Goal: Ask a question: Seek information or help from site administrators or community

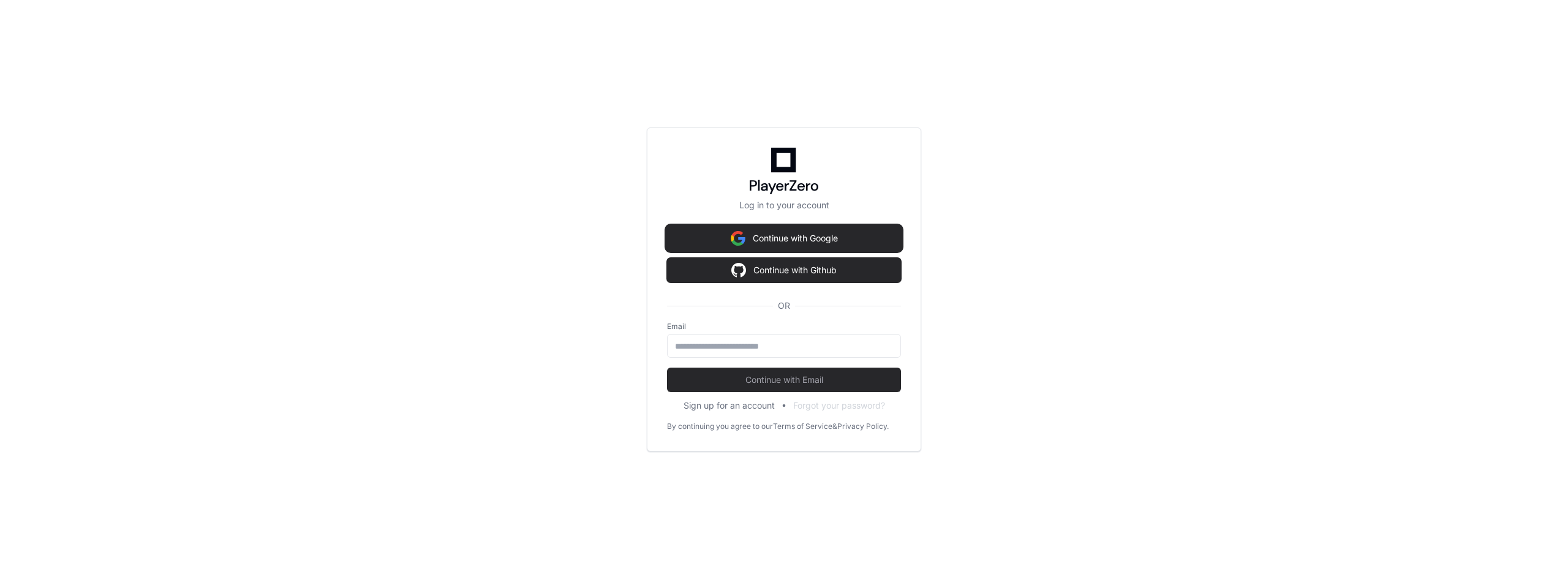
click at [789, 232] on button "Continue with Google" at bounding box center [784, 238] width 234 height 25
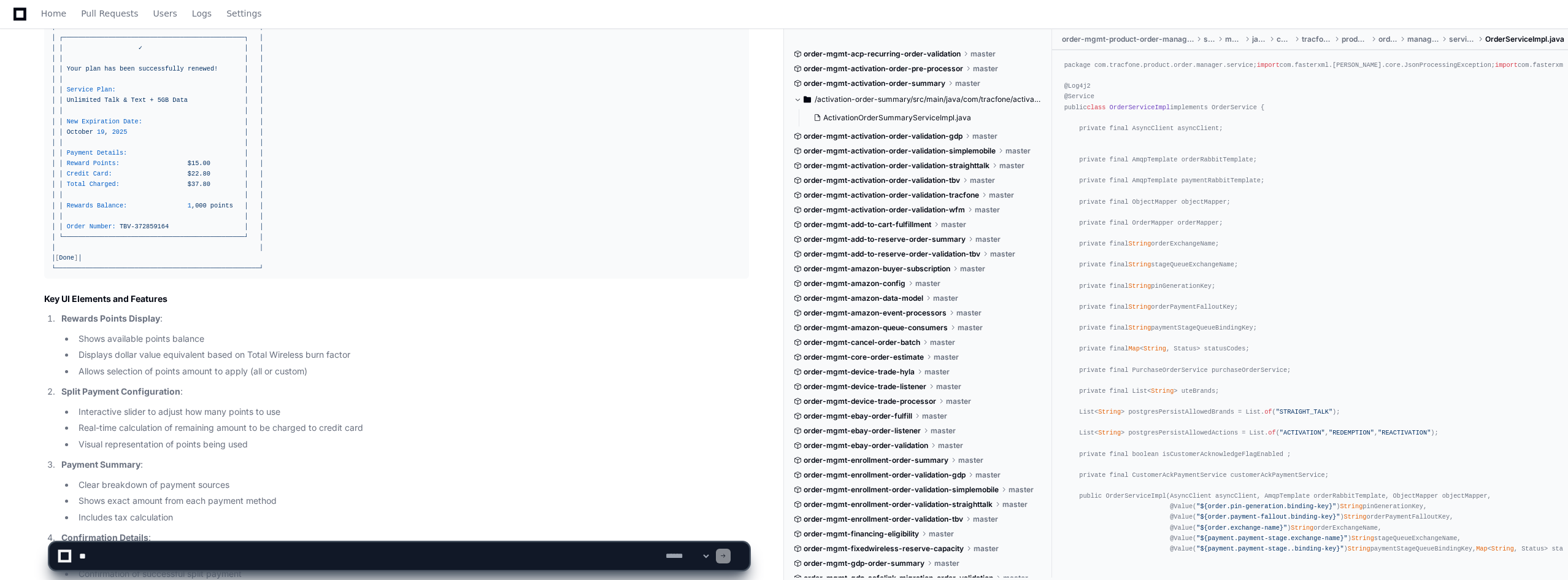
scroll to position [10467, 0]
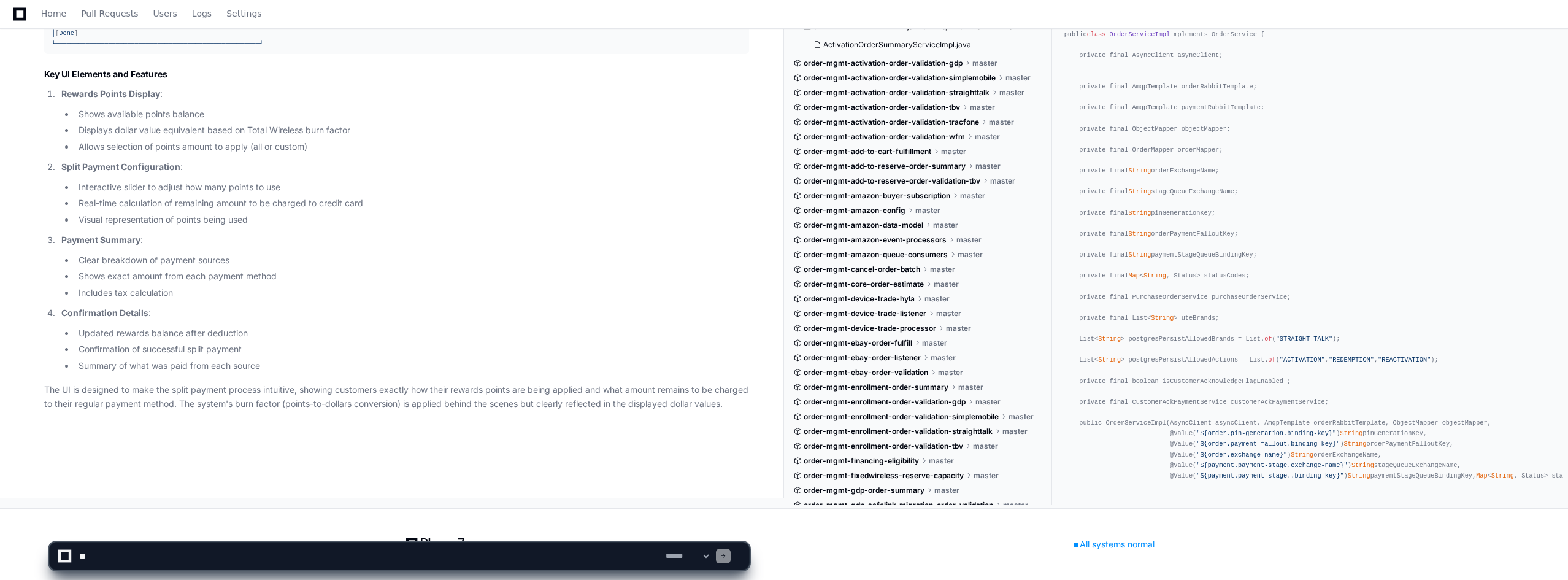
click at [173, 561] on textarea at bounding box center [370, 556] width 587 height 27
type textarea "*"
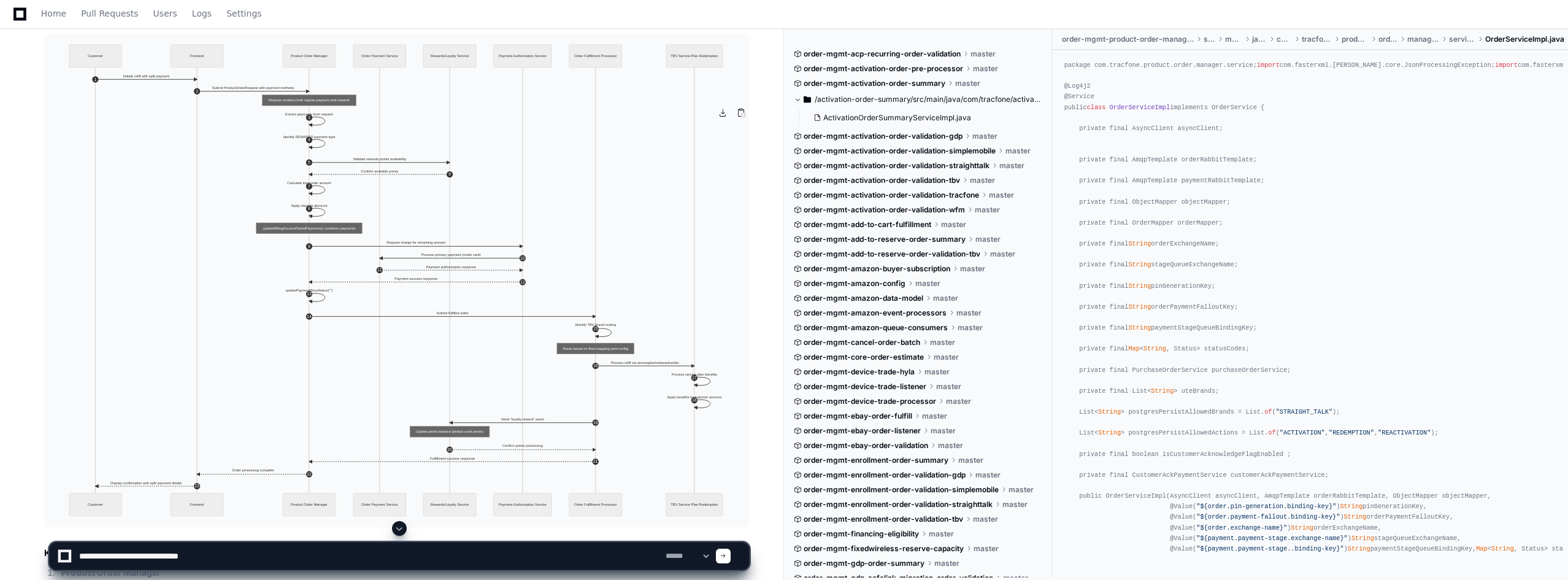
scroll to position [3408, 0]
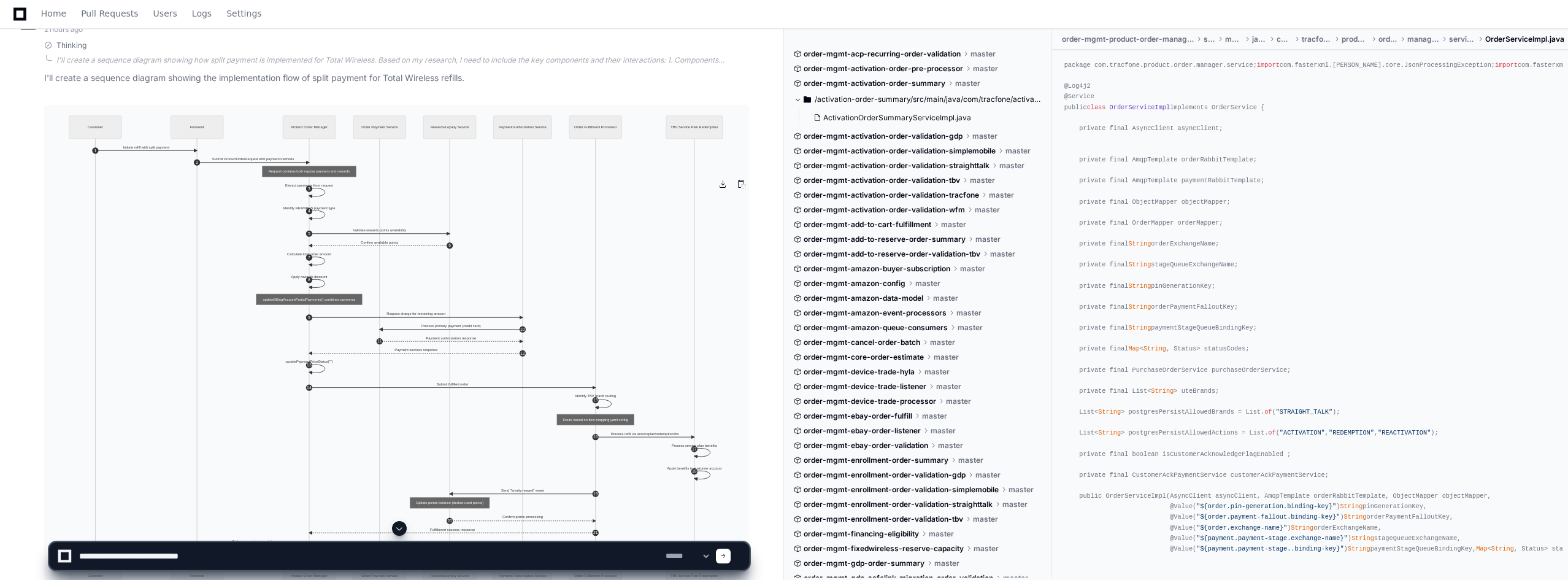
click at [235, 277] on img at bounding box center [397, 351] width 705 height 494
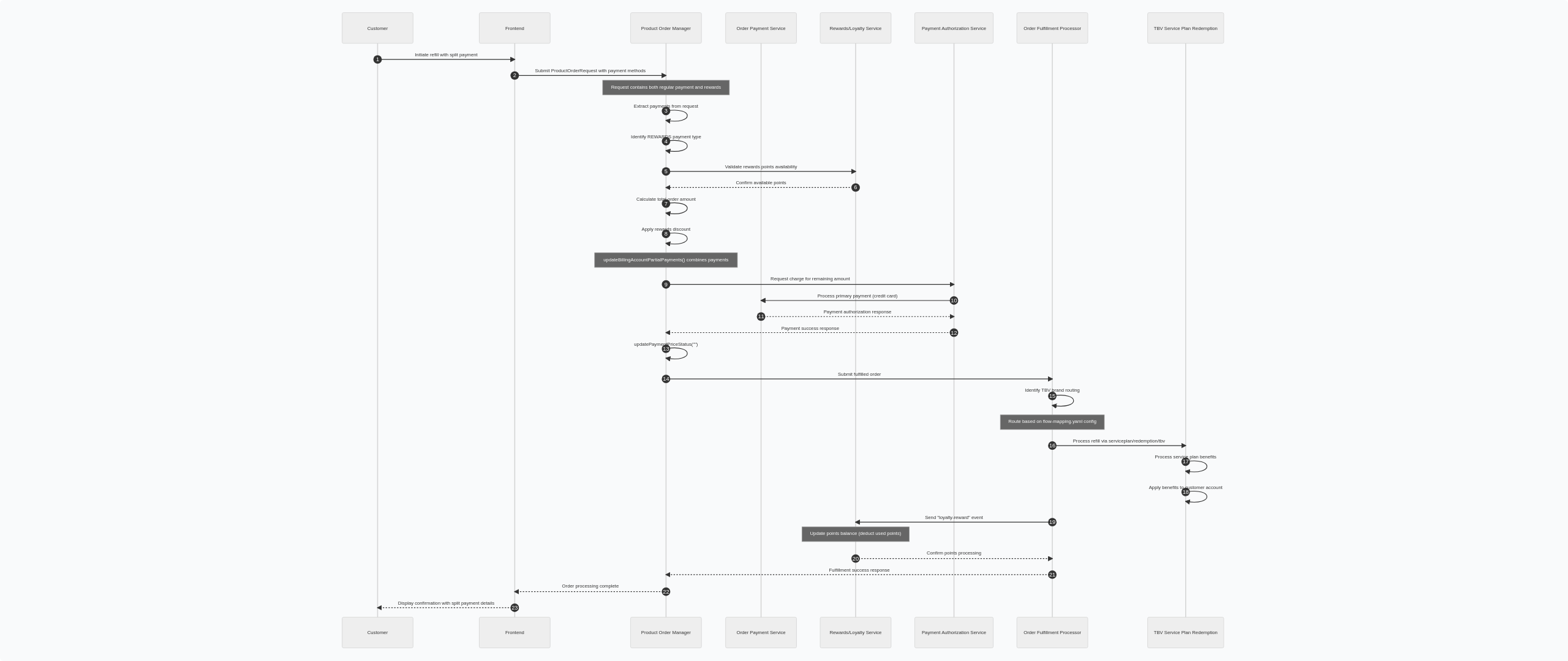
click at [604, 216] on img at bounding box center [784, 330] width 1568 height 661
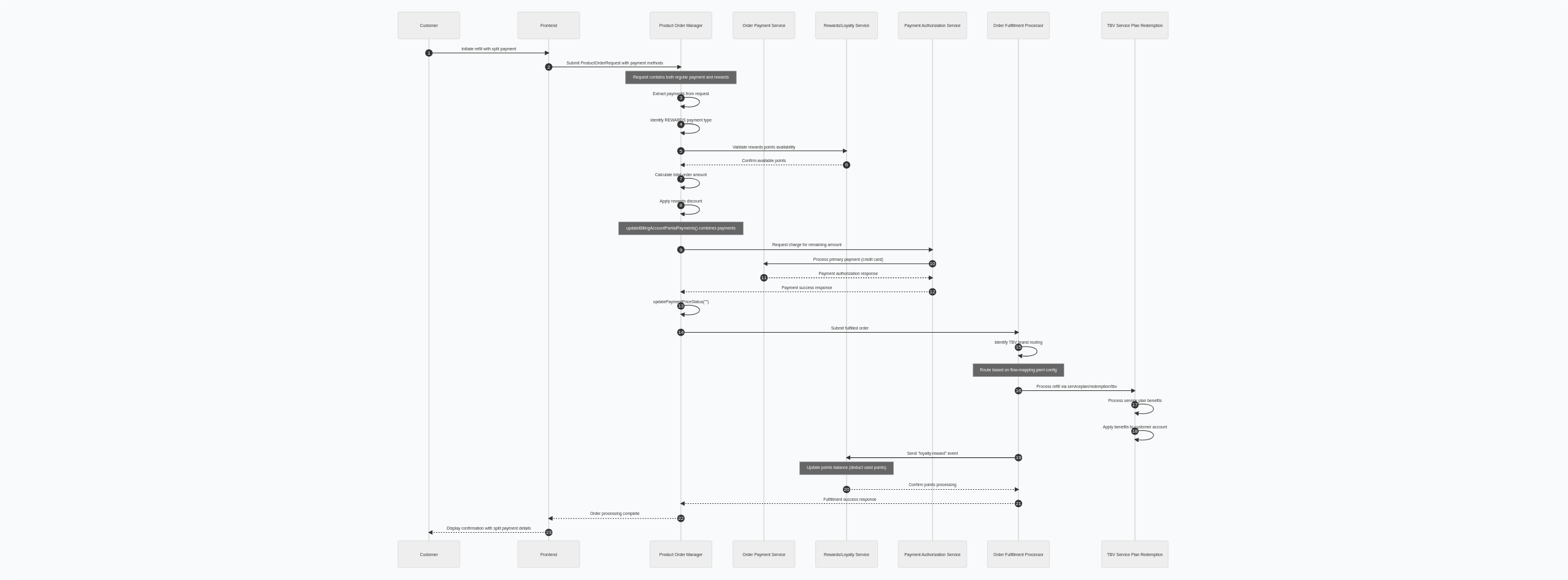
scroll to position [3592, 0]
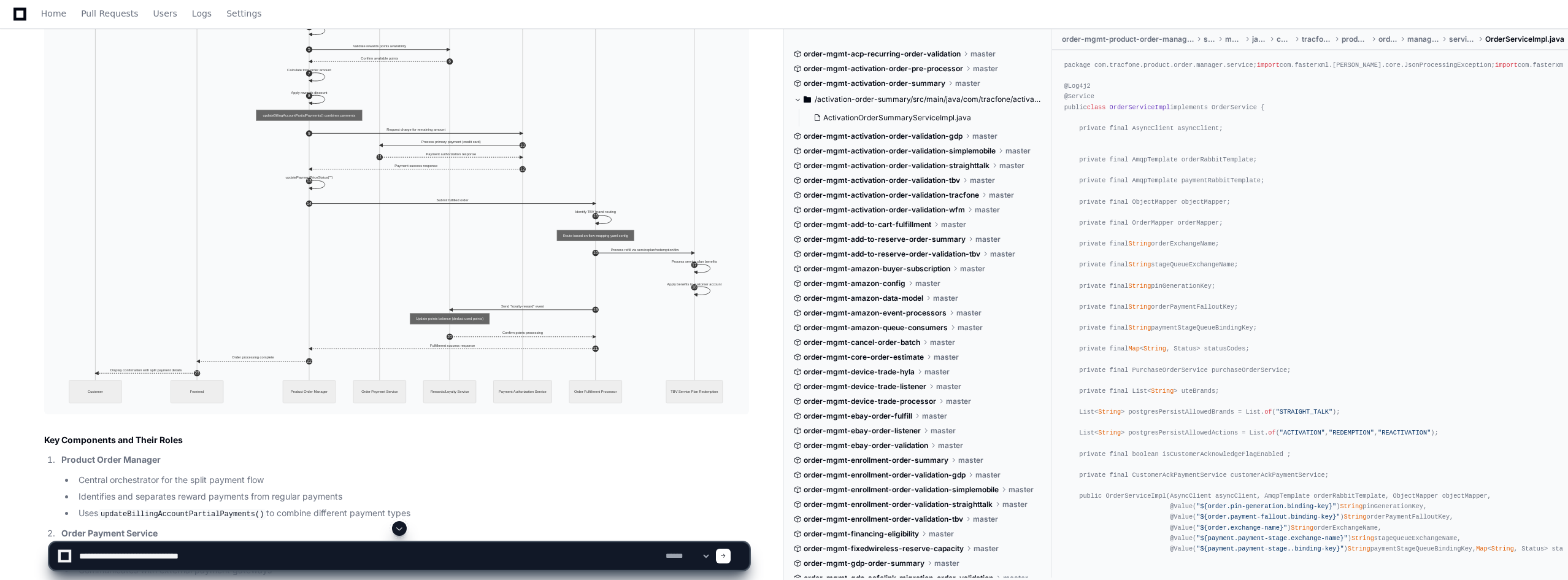
drag, startPoint x: 220, startPoint y: 555, endPoint x: 119, endPoint y: 558, distance: 101.0
click at [119, 558] on textarea at bounding box center [370, 556] width 587 height 27
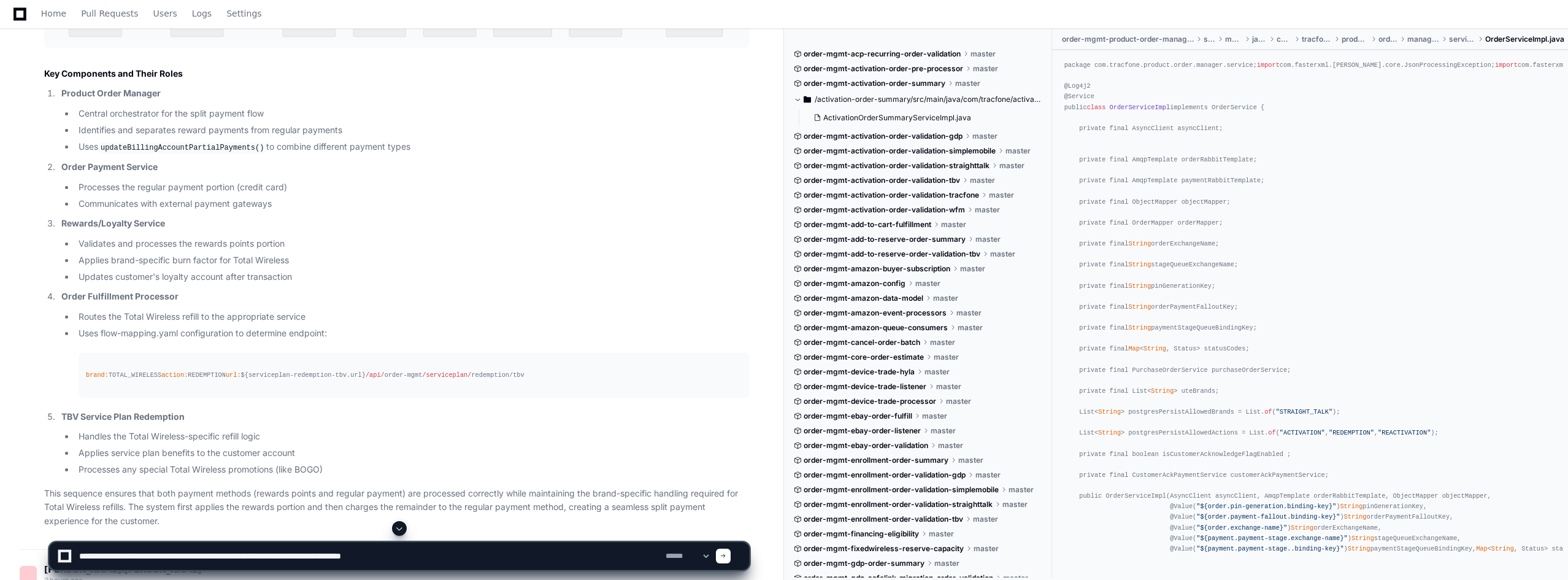
scroll to position [4021, 0]
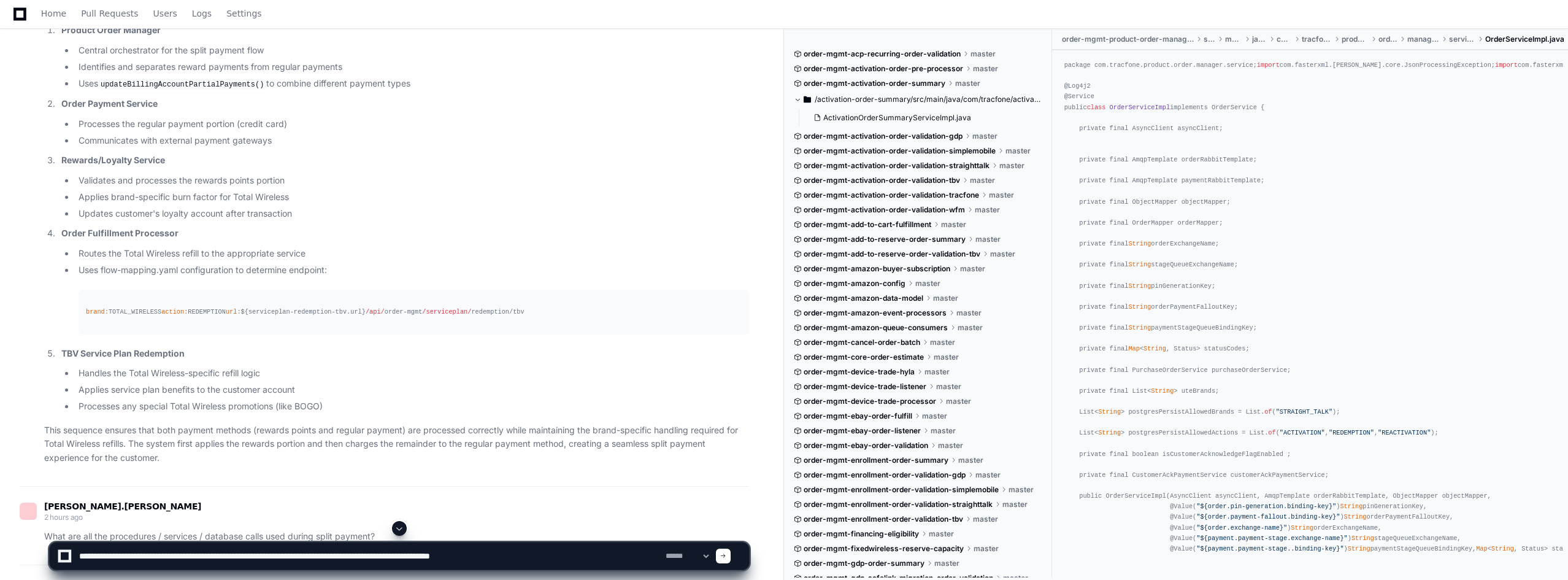
type textarea "**********"
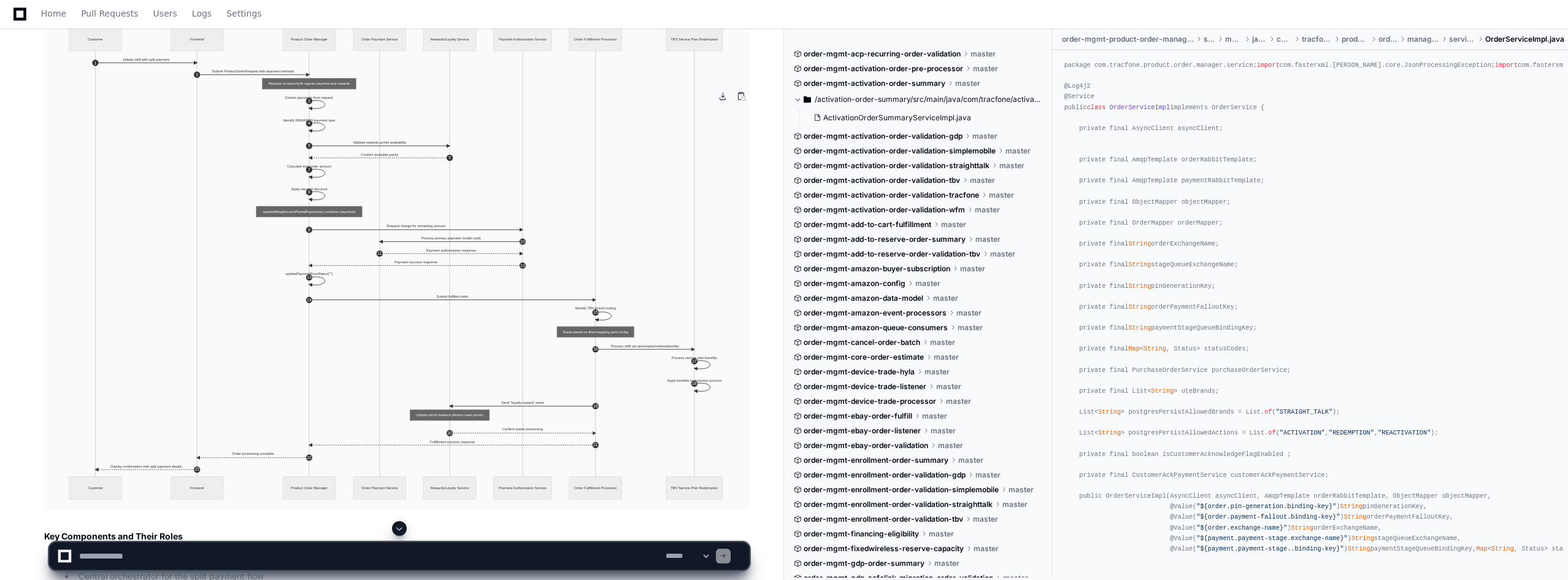
scroll to position [3499, 0]
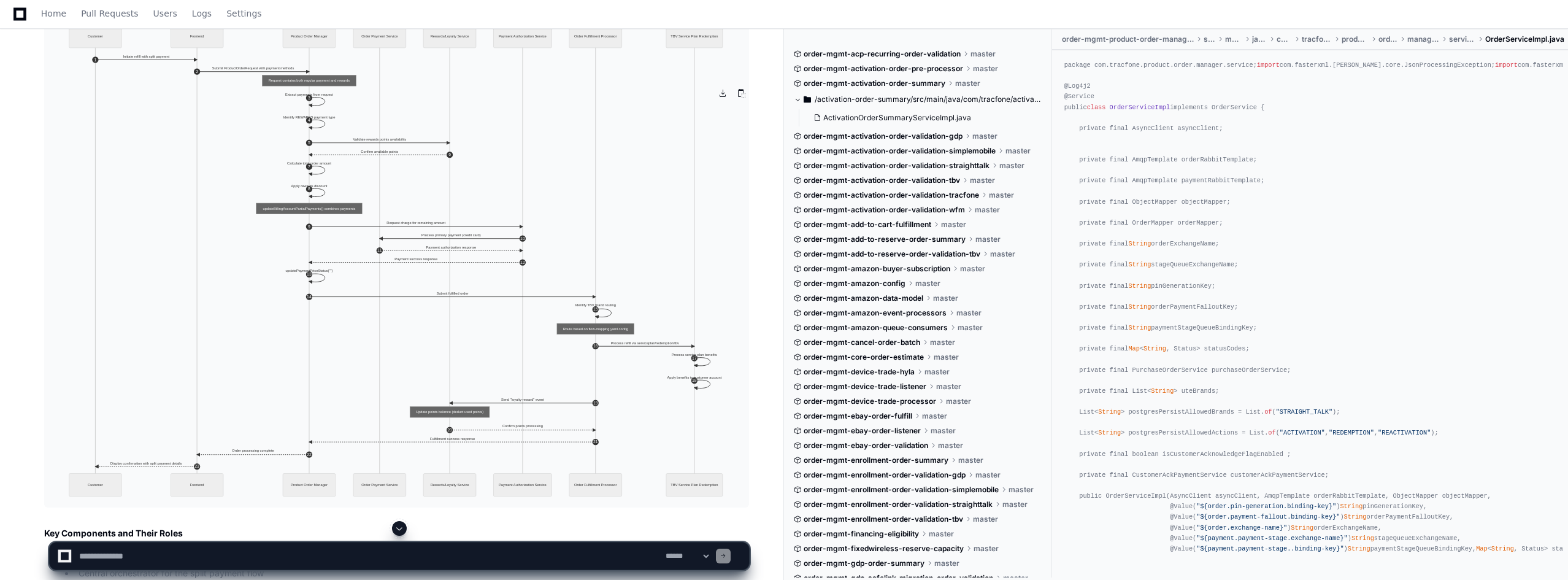
click at [239, 321] on img at bounding box center [397, 261] width 705 height 494
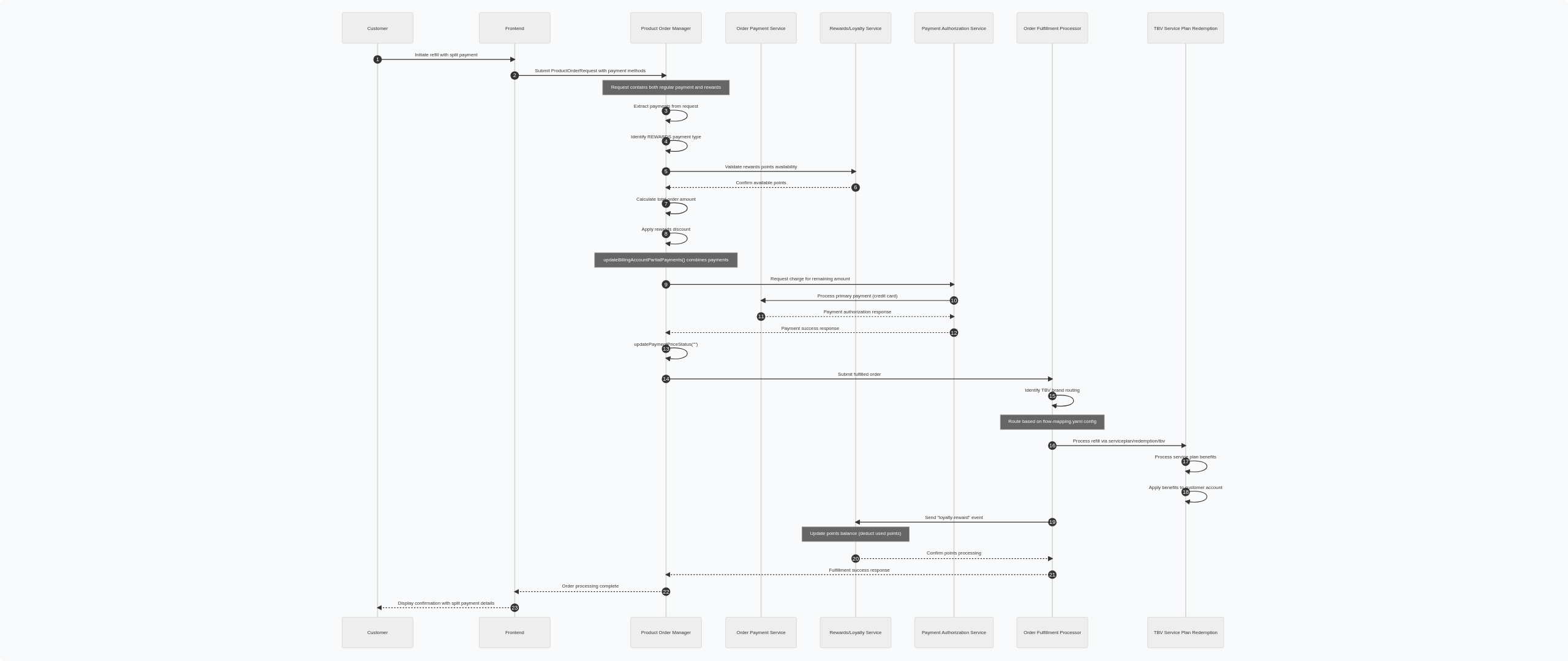
click at [540, 304] on img at bounding box center [784, 330] width 1568 height 661
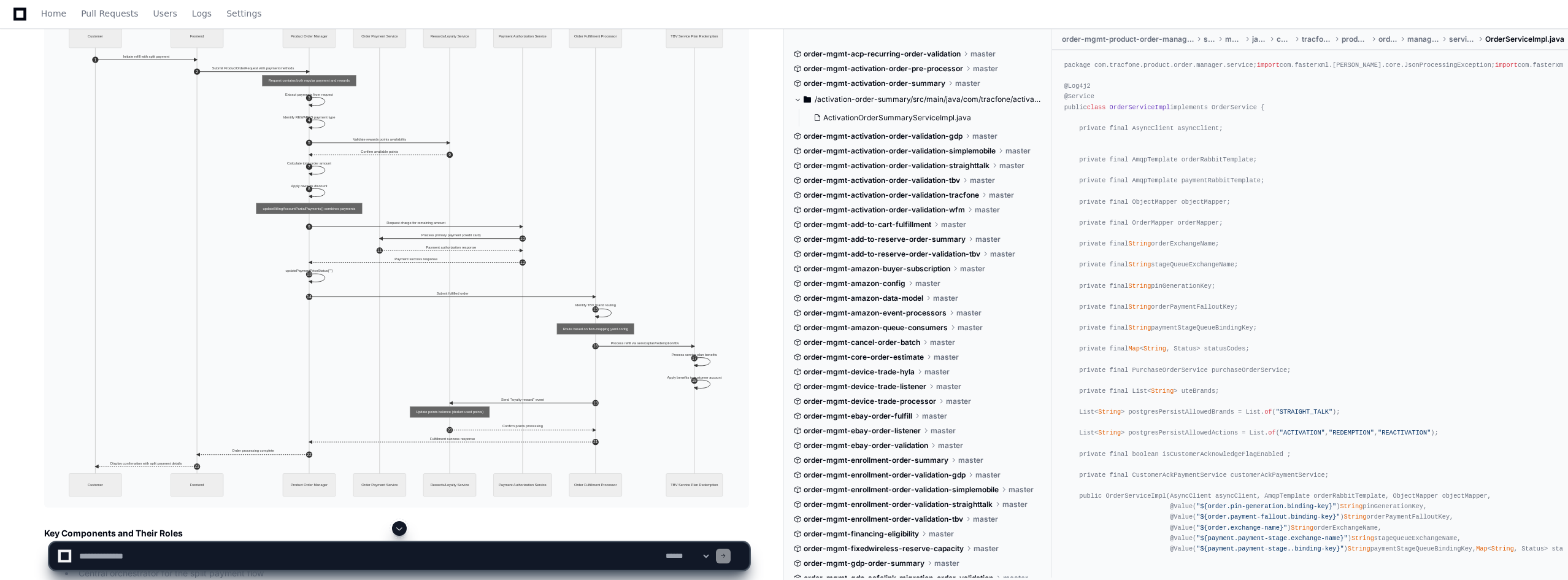
click at [294, 558] on textarea at bounding box center [370, 556] width 587 height 27
type textarea "**********"
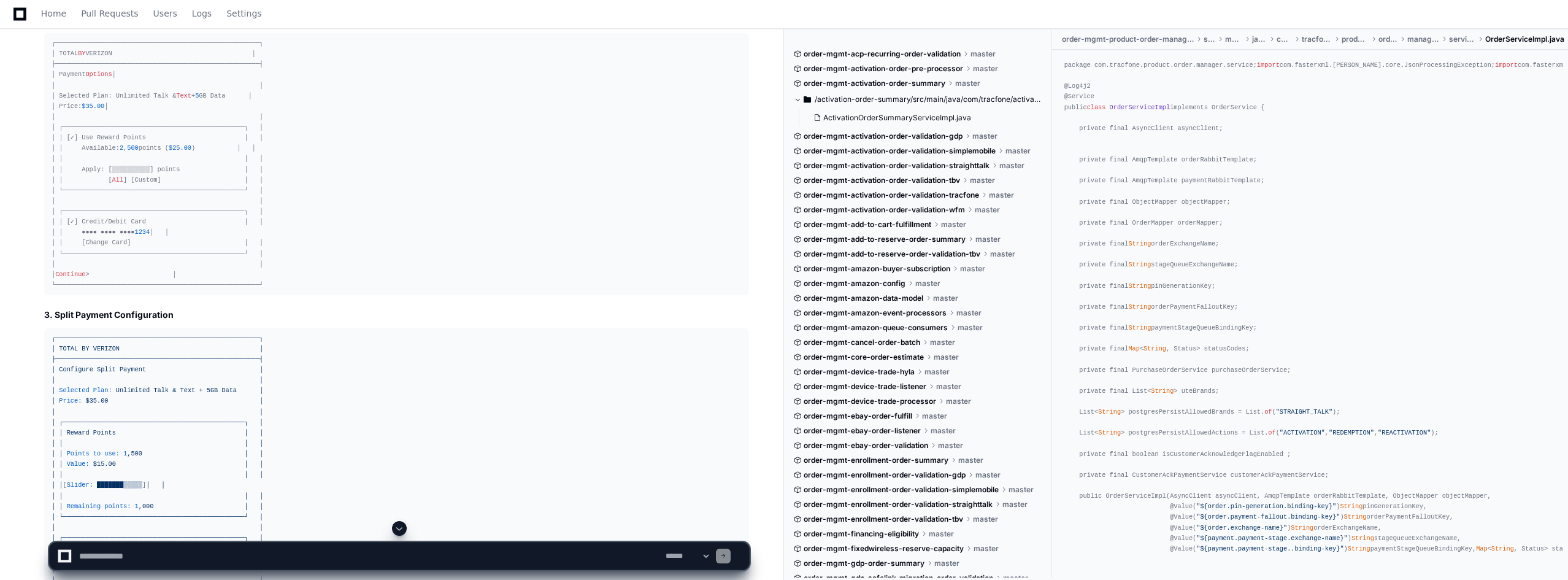
scroll to position [9562, 0]
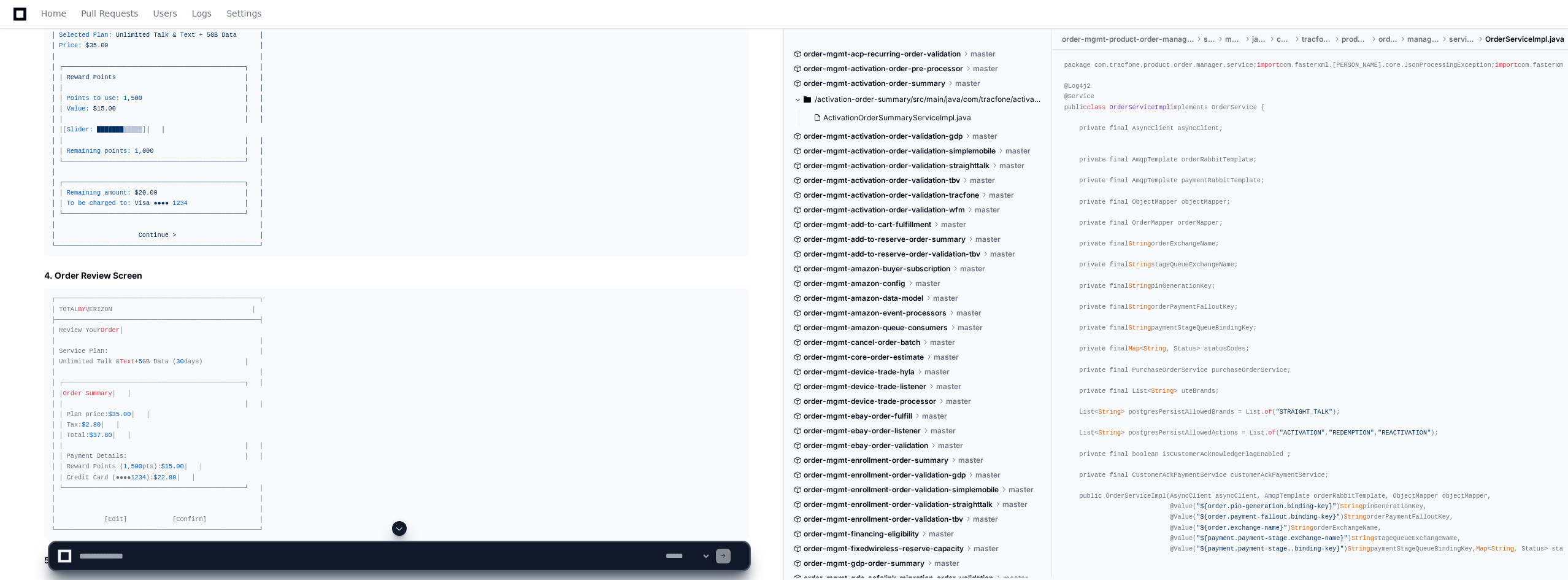
click at [303, 550] on textarea at bounding box center [370, 556] width 587 height 27
type textarea "**********"
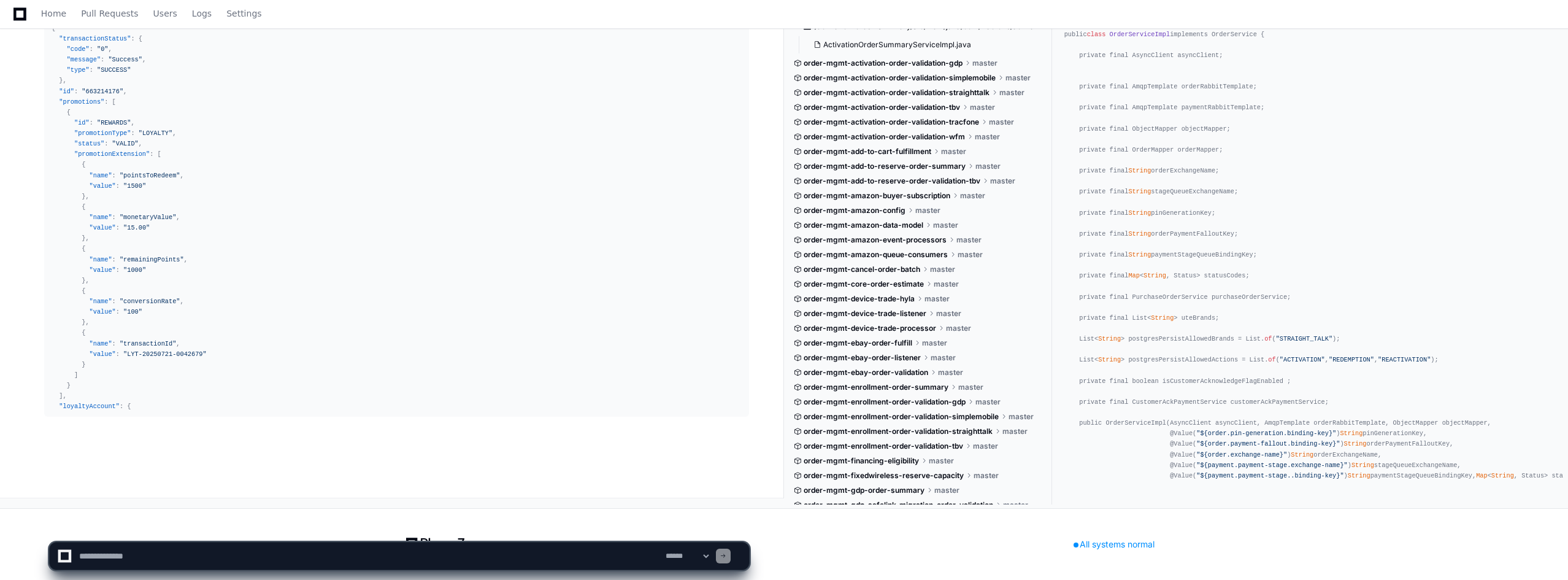
scroll to position [17033, 0]
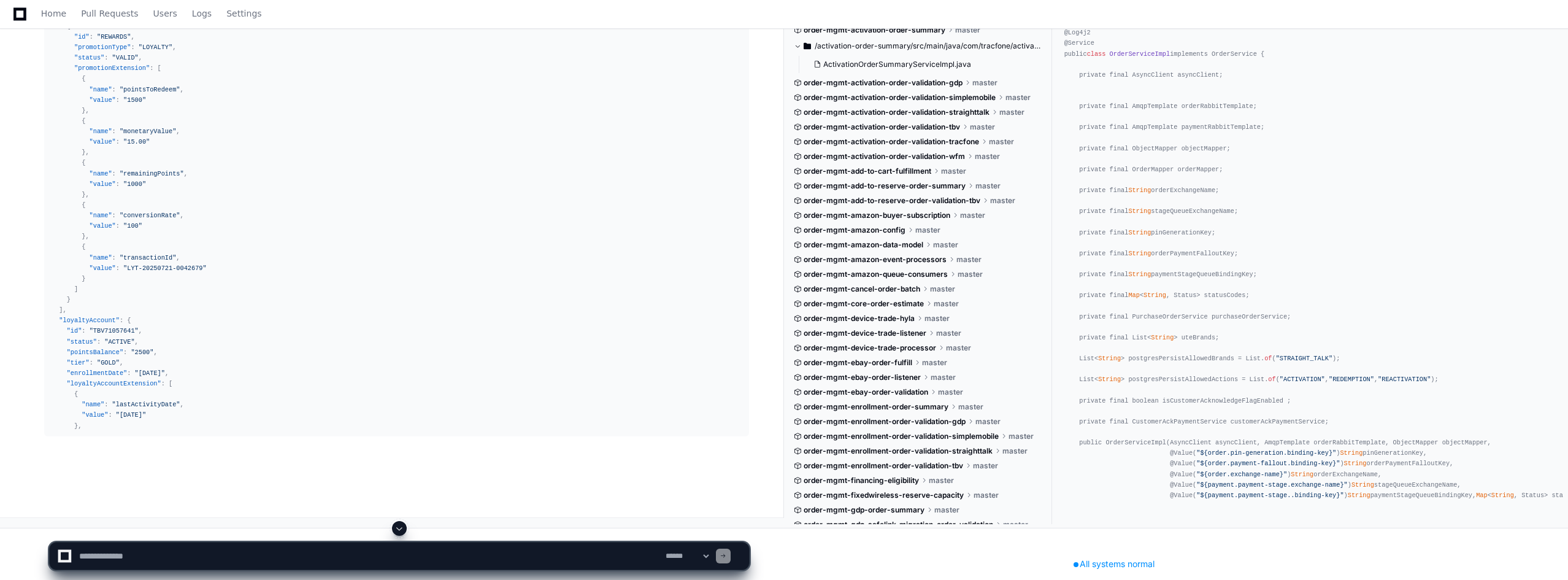
click at [267, 563] on textarea at bounding box center [370, 556] width 587 height 27
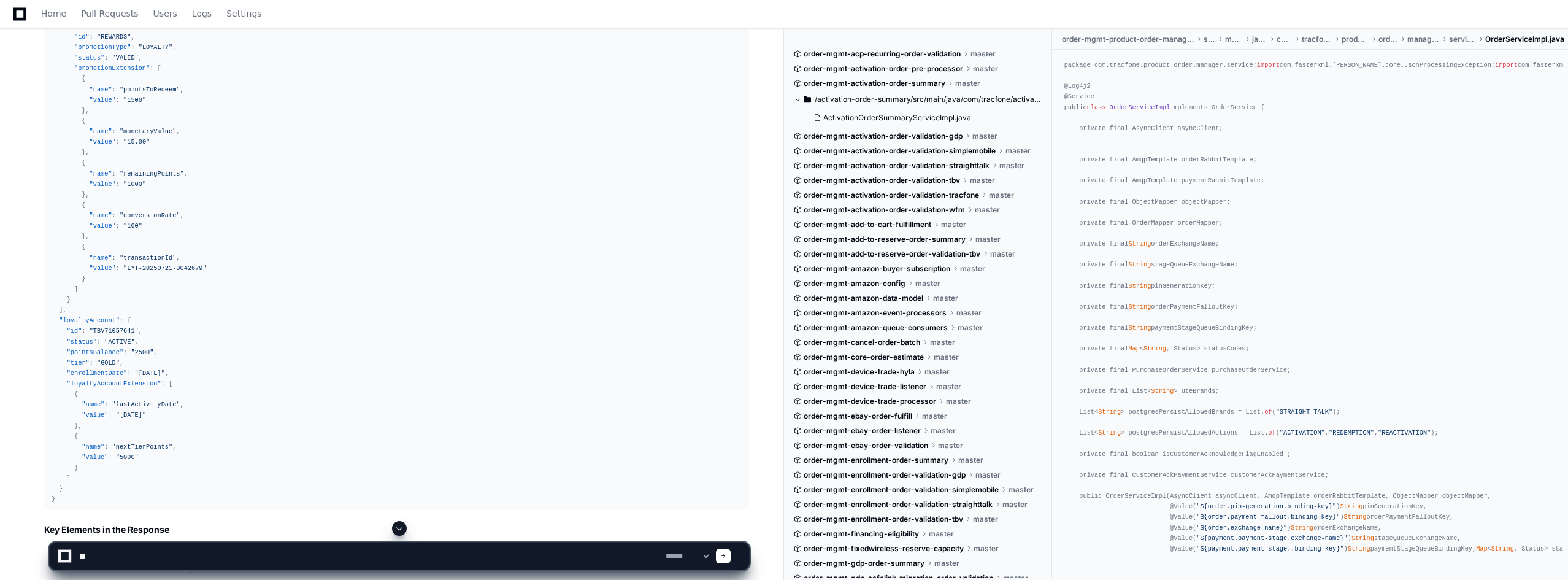
type textarea "*"
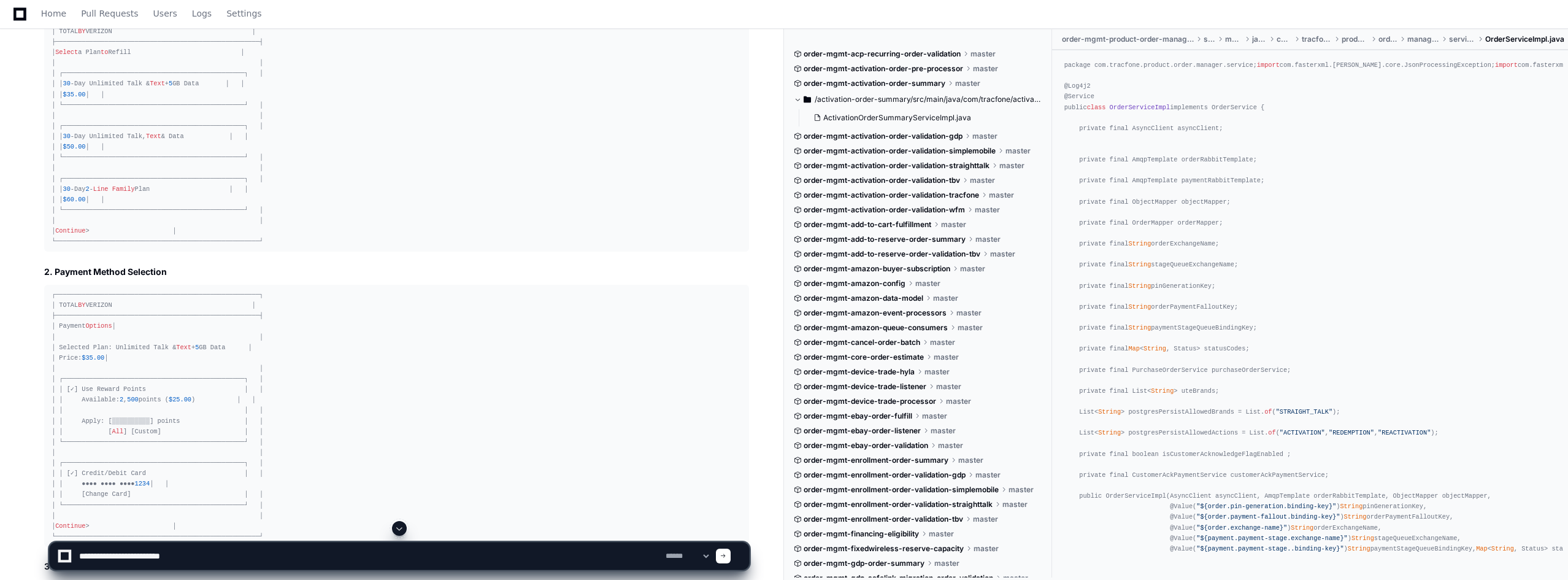
scroll to position [9177, 0]
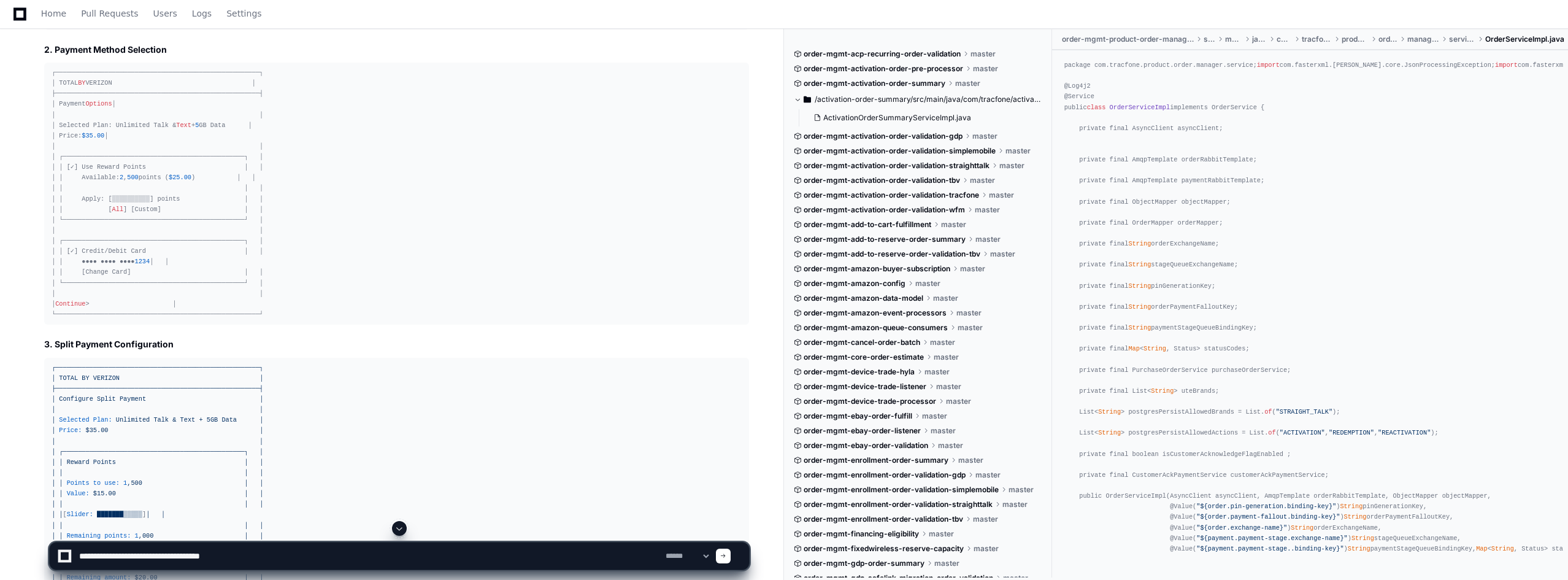
type textarea "**********"
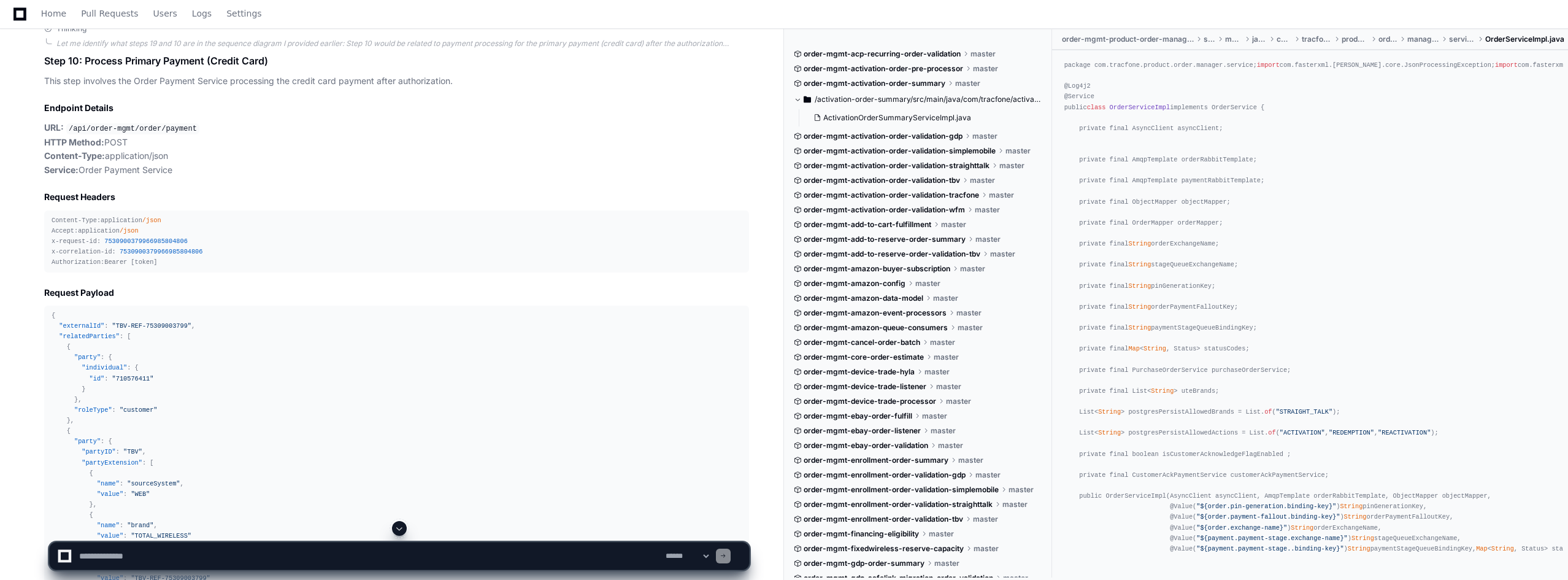
scroll to position [18539, 0]
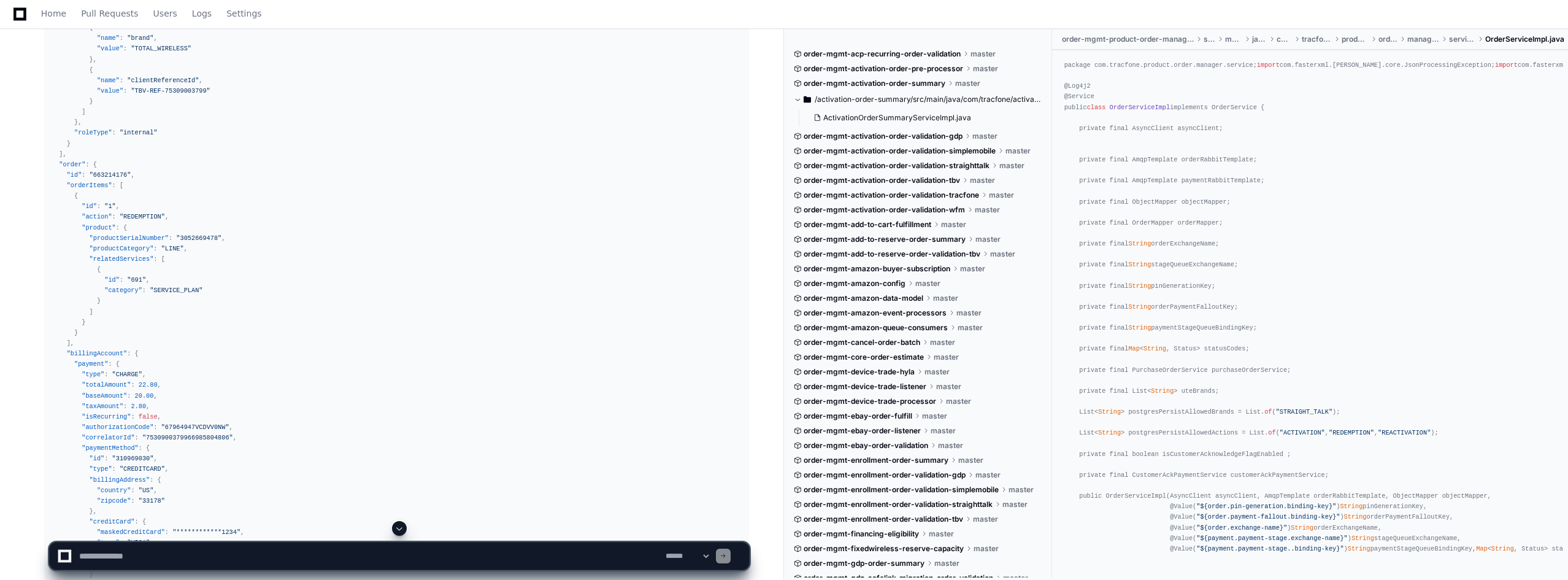
drag, startPoint x: 310, startPoint y: 551, endPoint x: 310, endPoint y: 544, distance: 7.0
click at [310, 548] on textarea at bounding box center [370, 556] width 587 height 27
type textarea "**********"
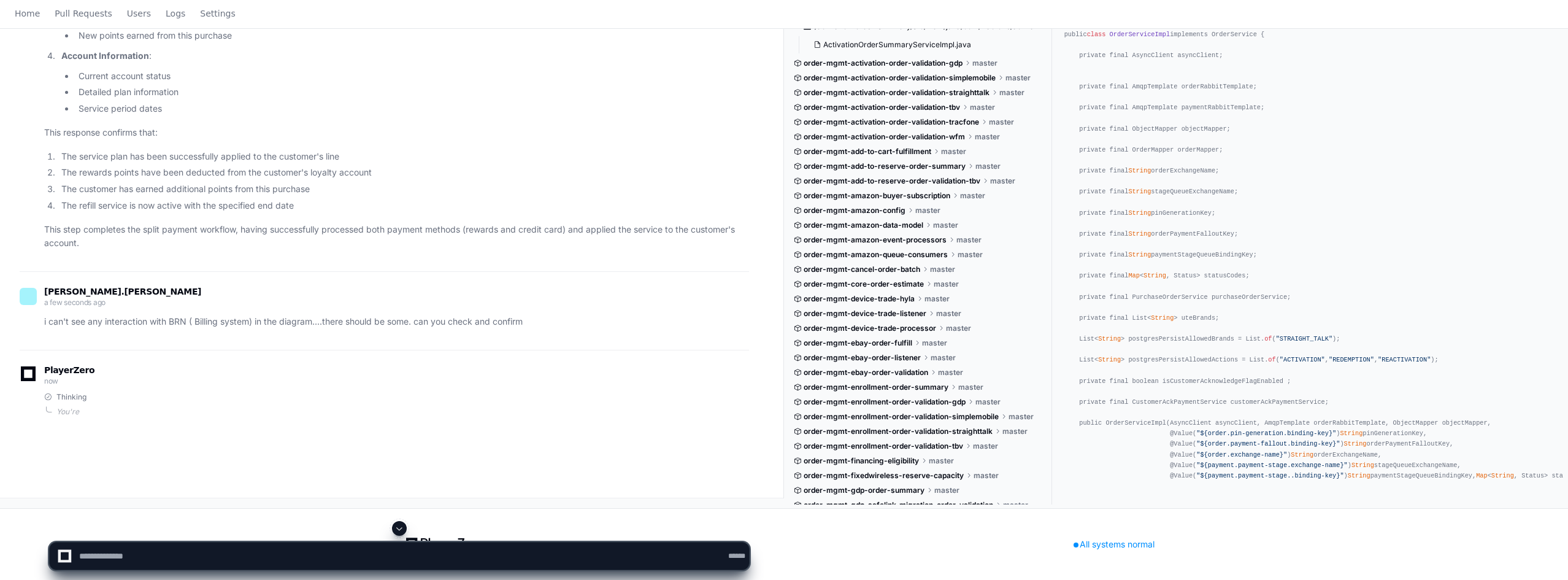
scroll to position [0, 0]
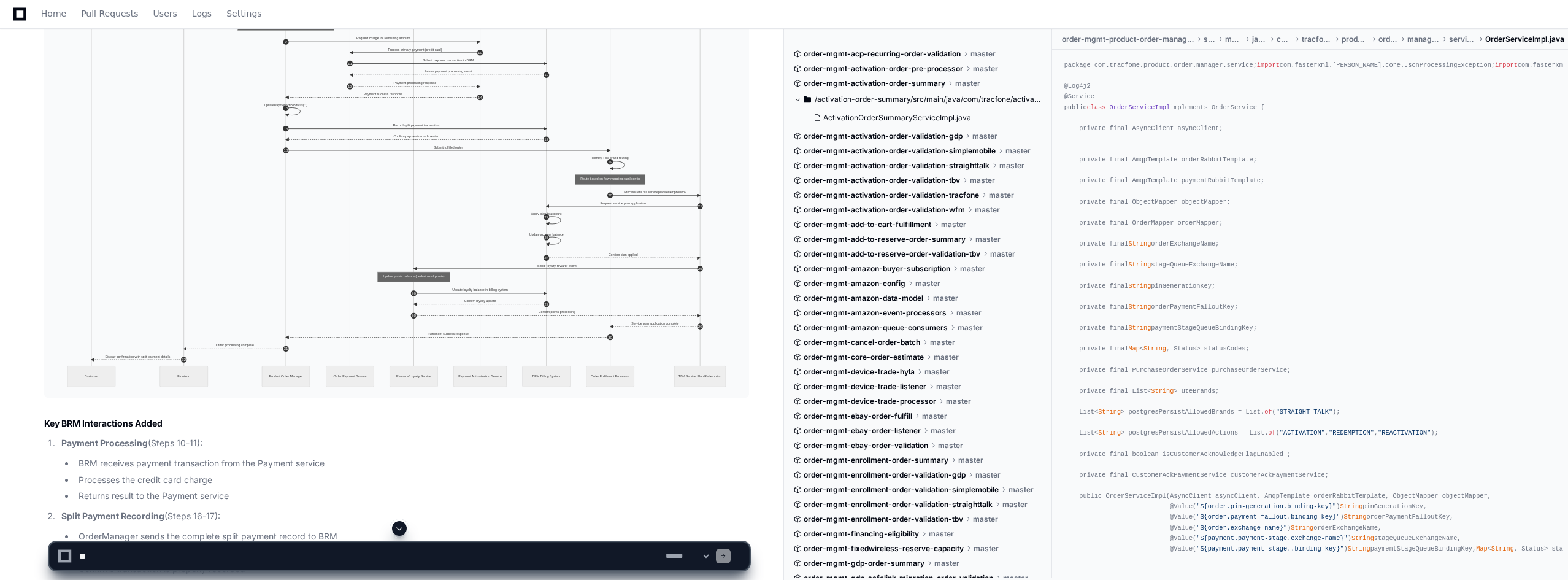
scroll to position [22759, 0]
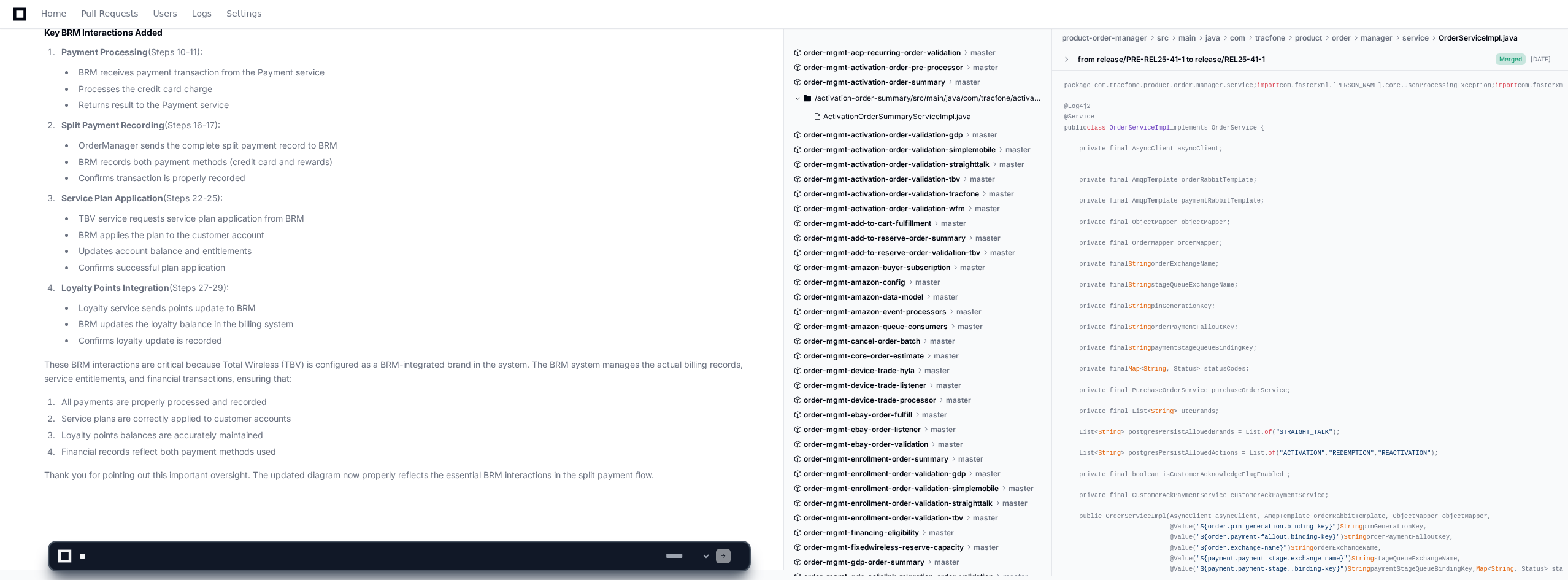
scroll to position [23240, 0]
